Goal: Task Accomplishment & Management: Use online tool/utility

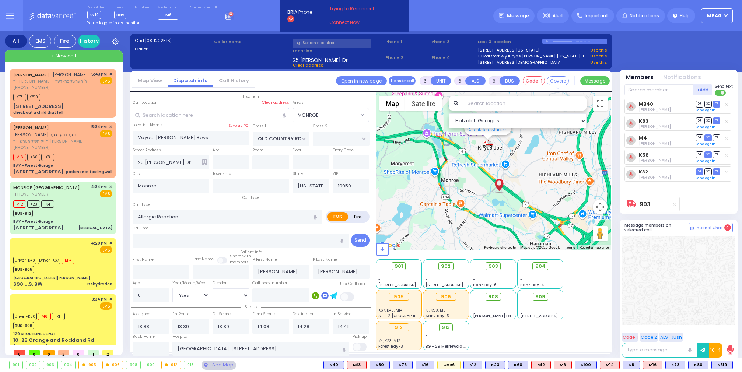
select select "MONROE"
select select "Year"
select select "[DEMOGRAPHIC_DATA]"
click at [226, 17] on icon at bounding box center [230, 15] width 8 height 8
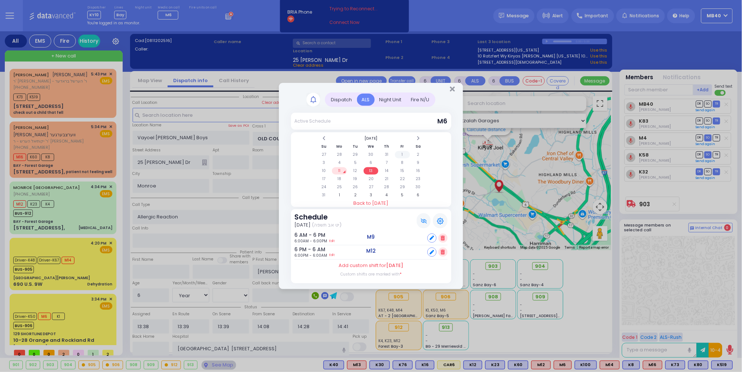
click at [403, 152] on td "1" at bounding box center [402, 154] width 15 height 7
click at [437, 251] on div "Set" at bounding box center [438, 252] width 20 height 9
select select
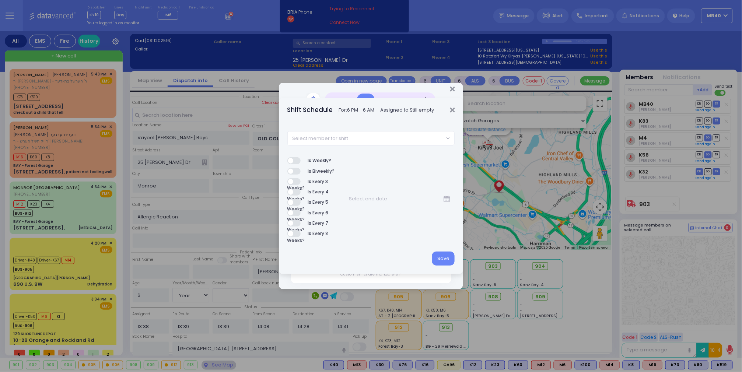
click at [373, 136] on span "Select member for shift" at bounding box center [366, 138] width 157 height 13
type input "m8"
select select "142a7c6d-1c64-4285-963b-c3e129e4e0fa"
click at [443, 255] on button "Save" at bounding box center [443, 259] width 22 height 14
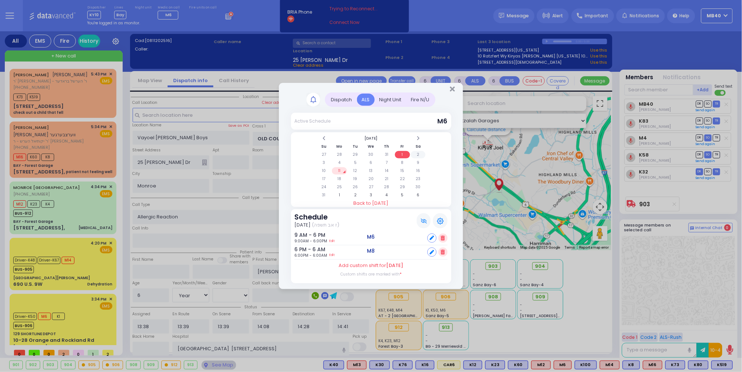
click at [415, 152] on td "2" at bounding box center [418, 154] width 15 height 7
click at [436, 238] on div "Set" at bounding box center [438, 238] width 20 height 9
select select
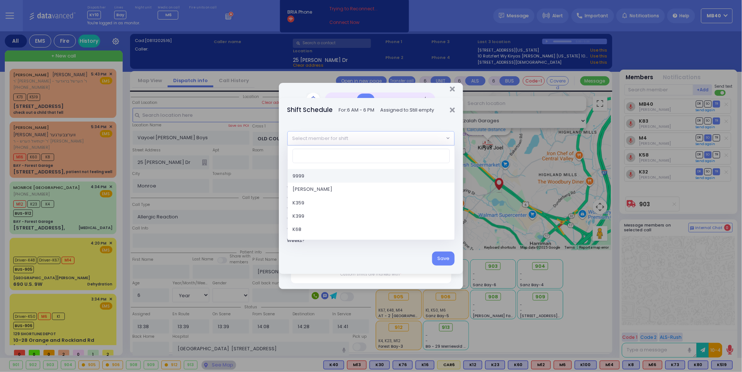
click at [372, 140] on span "Select member for shift" at bounding box center [366, 138] width 157 height 13
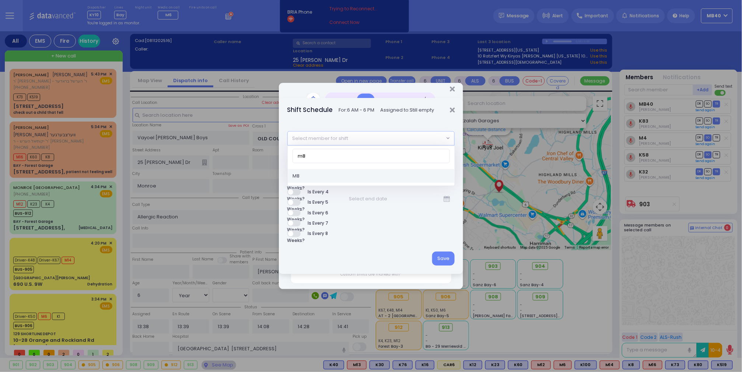
type input "m8"
select select "142a7c6d-1c64-4285-963b-c3e129e4e0fa"
click at [442, 255] on button "Save" at bounding box center [443, 259] width 22 height 14
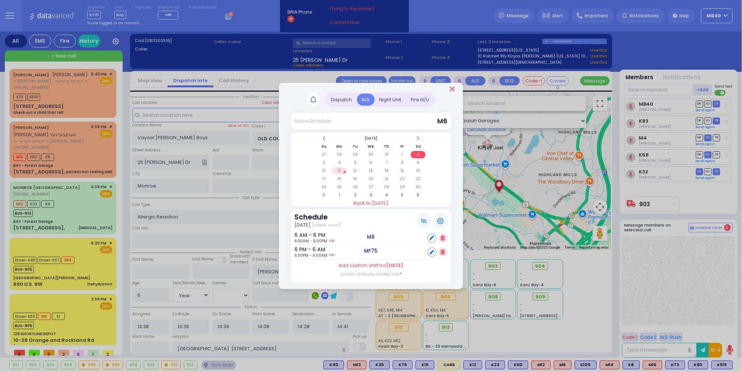
click at [452, 86] on icon "Close" at bounding box center [452, 89] width 5 height 7
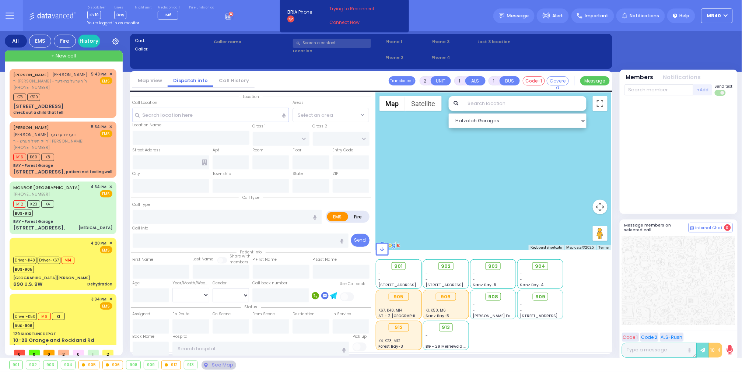
click at [226, 18] on icon at bounding box center [230, 15] width 8 height 8
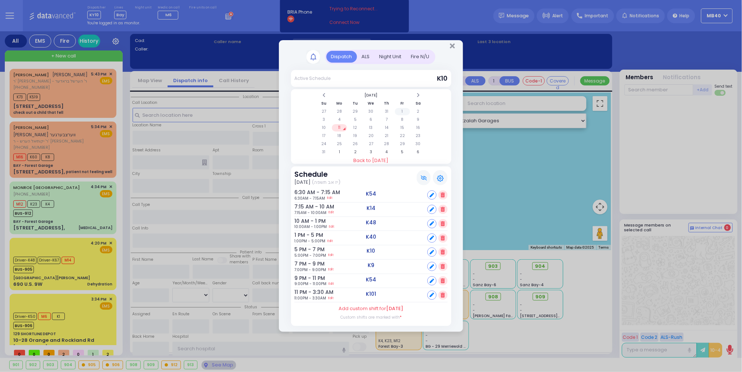
click at [401, 108] on td "1" at bounding box center [402, 111] width 15 height 7
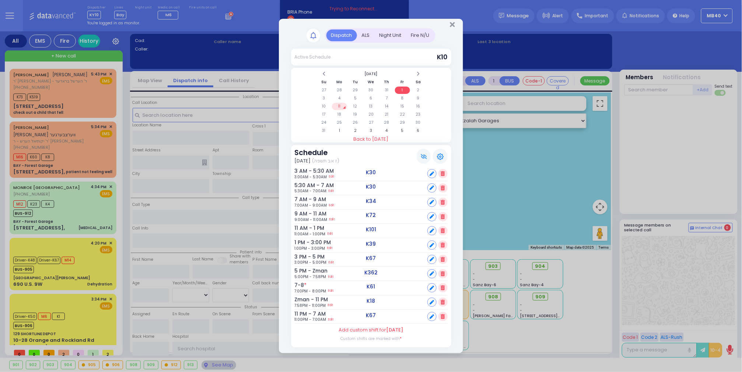
click at [363, 31] on div "ALS" at bounding box center [366, 35] width 18 height 12
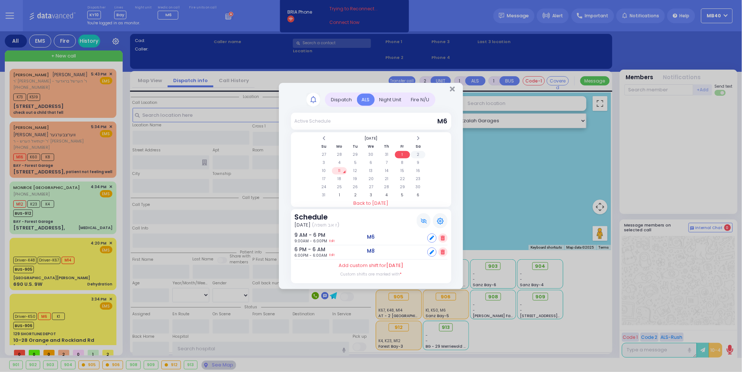
click at [418, 153] on td "2" at bounding box center [418, 154] width 15 height 7
click at [433, 251] on icon at bounding box center [432, 252] width 4 height 4
select select
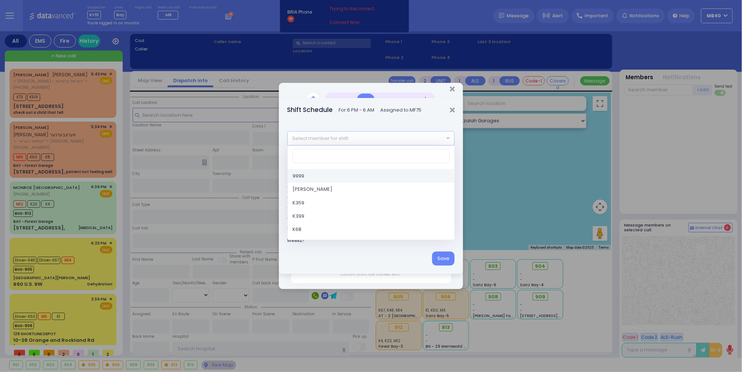
click at [397, 141] on span "Select member for shift" at bounding box center [366, 138] width 157 height 13
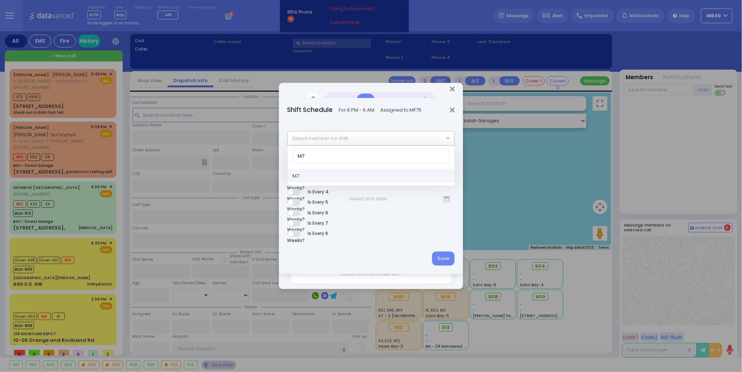
type input "M7"
select select "f57d3cdc-1cf6-45e8-90bf-28e7389de047"
click at [441, 254] on button "Save" at bounding box center [443, 259] width 22 height 14
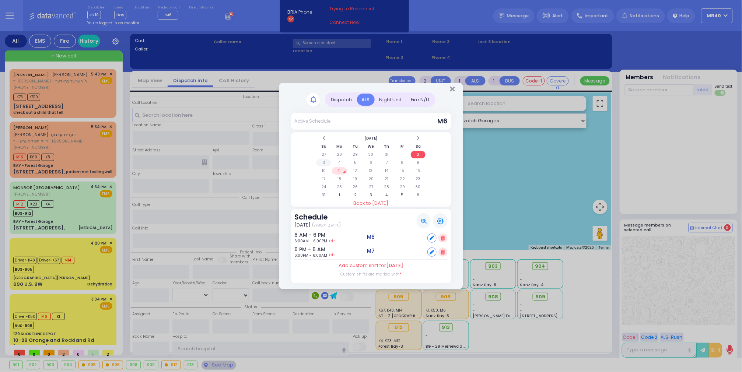
click at [322, 160] on td "3" at bounding box center [324, 162] width 15 height 7
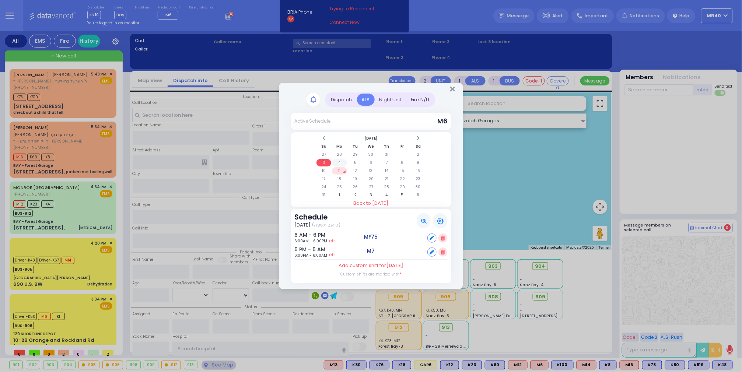
click at [338, 161] on td "4" at bounding box center [339, 162] width 15 height 7
click at [357, 159] on td "5" at bounding box center [355, 162] width 15 height 7
click at [340, 160] on td "4" at bounding box center [339, 162] width 15 height 7
click at [353, 161] on td "5" at bounding box center [355, 162] width 15 height 7
click at [370, 160] on td "6" at bounding box center [371, 162] width 15 height 7
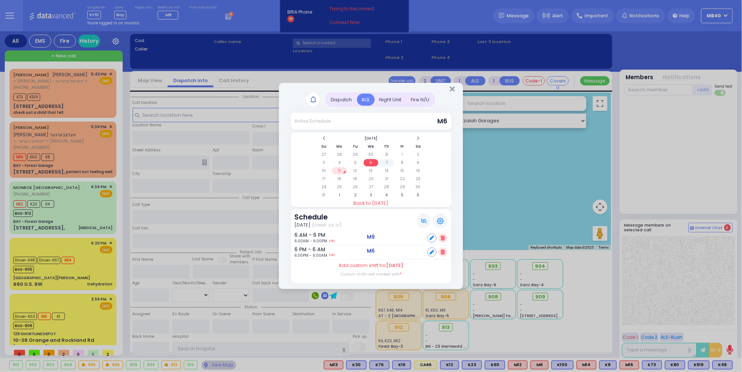
click at [387, 159] on td "7" at bounding box center [386, 162] width 15 height 7
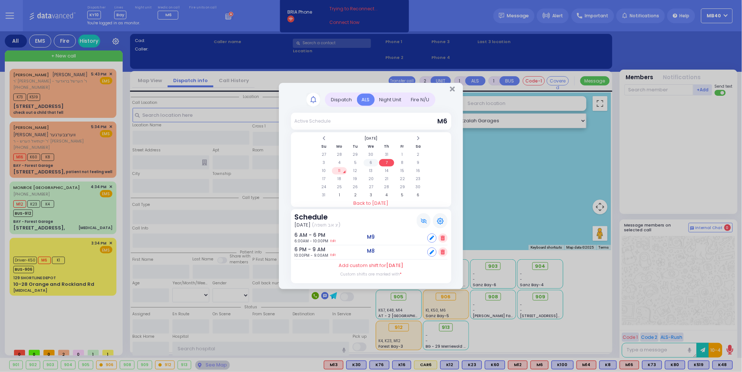
click at [372, 160] on td "6" at bounding box center [371, 162] width 15 height 7
click at [387, 159] on td "7" at bounding box center [386, 162] width 15 height 7
click at [402, 160] on td "8" at bounding box center [402, 162] width 15 height 7
click at [451, 89] on icon "Close" at bounding box center [452, 89] width 5 height 7
